Goal: Download file/media

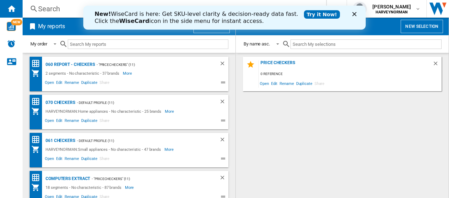
click at [354, 13] on icon "Close" at bounding box center [354, 14] width 4 height 4
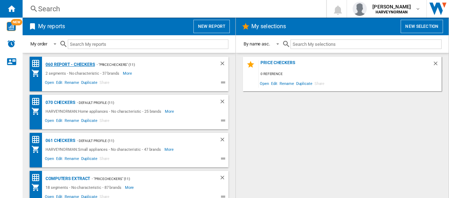
click at [70, 63] on div "060 report - Checkers" at bounding box center [69, 64] width 51 height 9
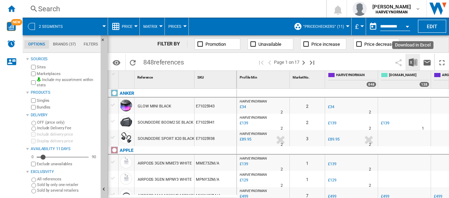
click at [416, 64] on img "Download in Excel" at bounding box center [413, 62] width 8 height 8
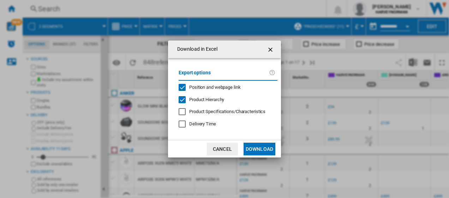
click at [263, 147] on button "Download" at bounding box center [260, 149] width 32 height 13
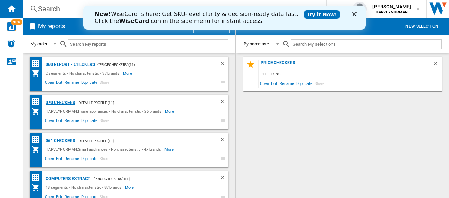
click at [59, 100] on div "070 Checkers" at bounding box center [59, 102] width 31 height 9
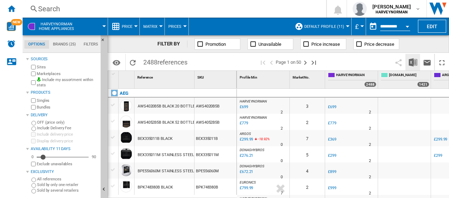
click at [413, 62] on img "Download in Excel" at bounding box center [413, 62] width 8 height 8
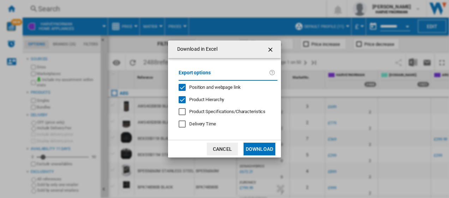
click at [251, 148] on button "Download" at bounding box center [260, 149] width 32 height 13
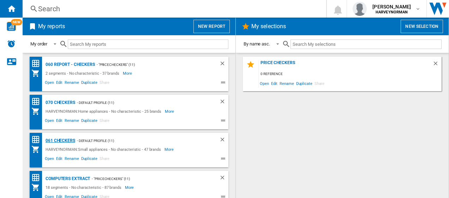
click at [61, 141] on div "061 Checkers" at bounding box center [59, 141] width 31 height 9
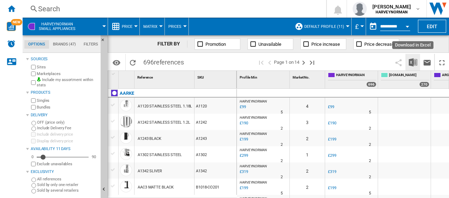
click at [414, 61] on img "Download in Excel" at bounding box center [413, 62] width 8 height 8
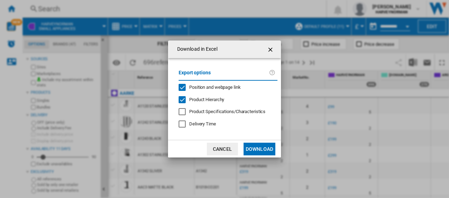
click at [266, 150] on button "Download" at bounding box center [260, 149] width 32 height 13
